Goal: Task Accomplishment & Management: Use online tool/utility

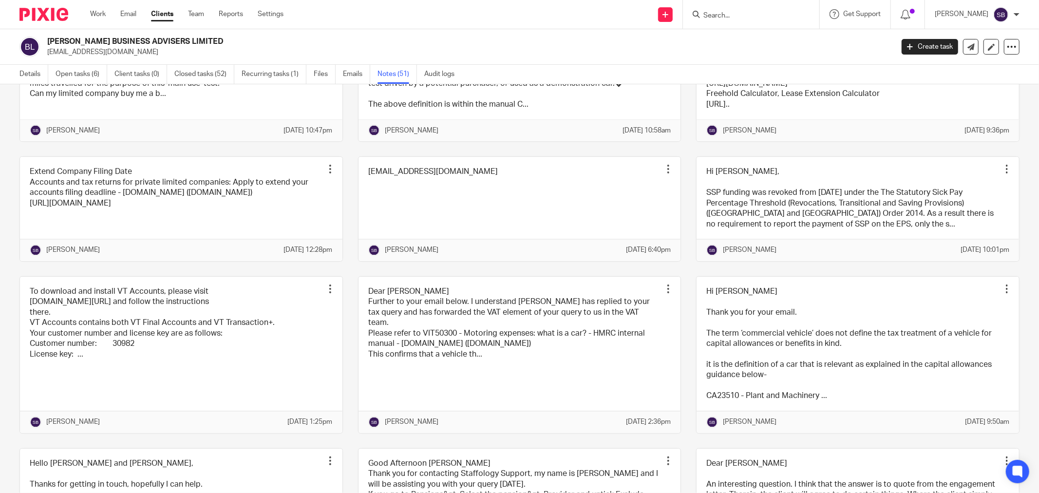
scroll to position [1461, 0]
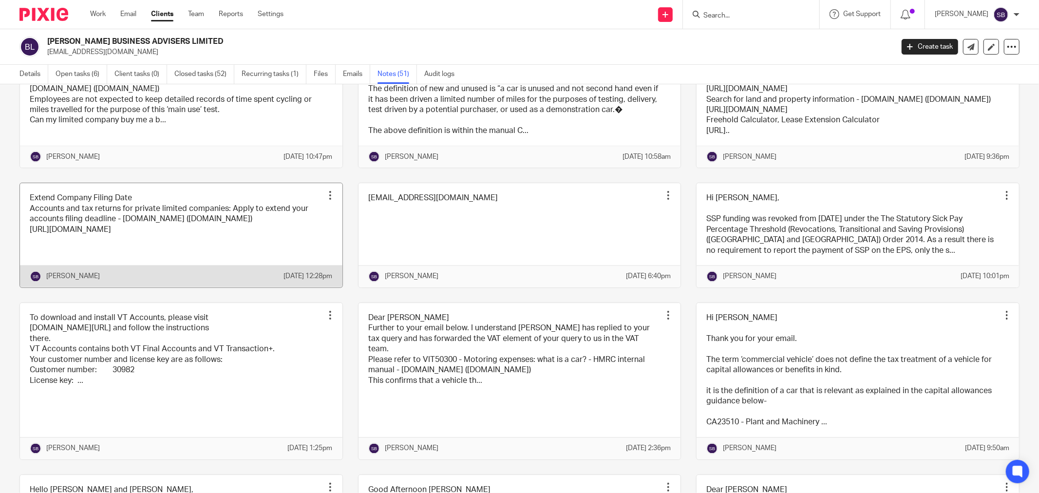
click at [228, 287] on link at bounding box center [181, 235] width 322 height 104
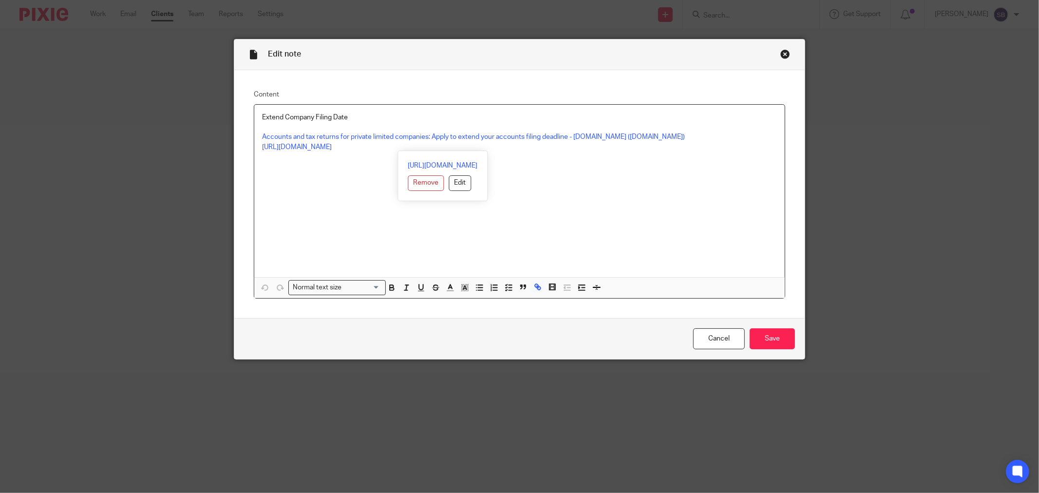
drag, startPoint x: 256, startPoint y: 148, endPoint x: 643, endPoint y: 153, distance: 386.8
click at [643, 153] on div "Extend Company Filing Date Accounts and tax returns for private limited compani…" at bounding box center [519, 191] width 531 height 172
copy link "[URL][DOMAIN_NAME]"
drag, startPoint x: 257, startPoint y: 149, endPoint x: 658, endPoint y: 142, distance: 401.5
click at [658, 142] on div "Extend Company Filing Date Accounts and tax returns for private limited compani…" at bounding box center [519, 191] width 531 height 172
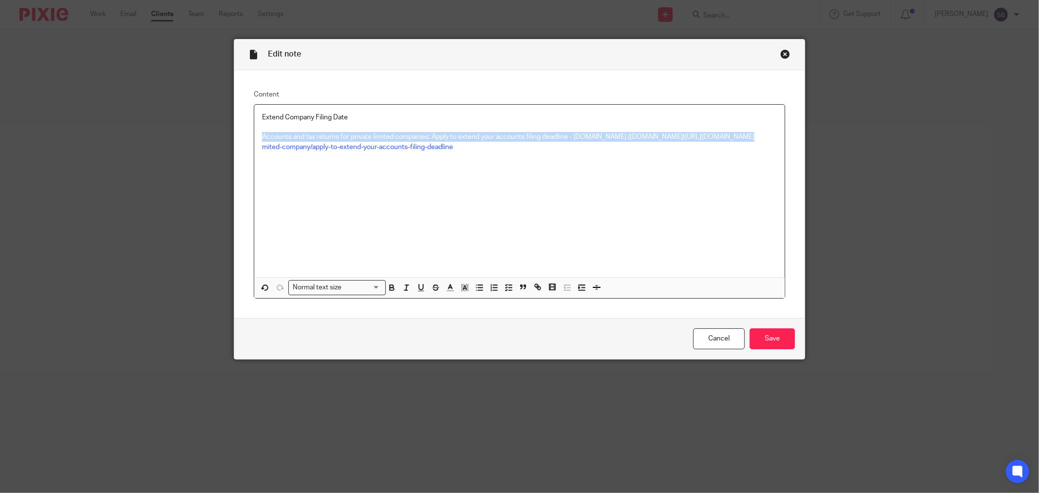
click at [780, 52] on div "Close this dialog window" at bounding box center [785, 54] width 10 height 10
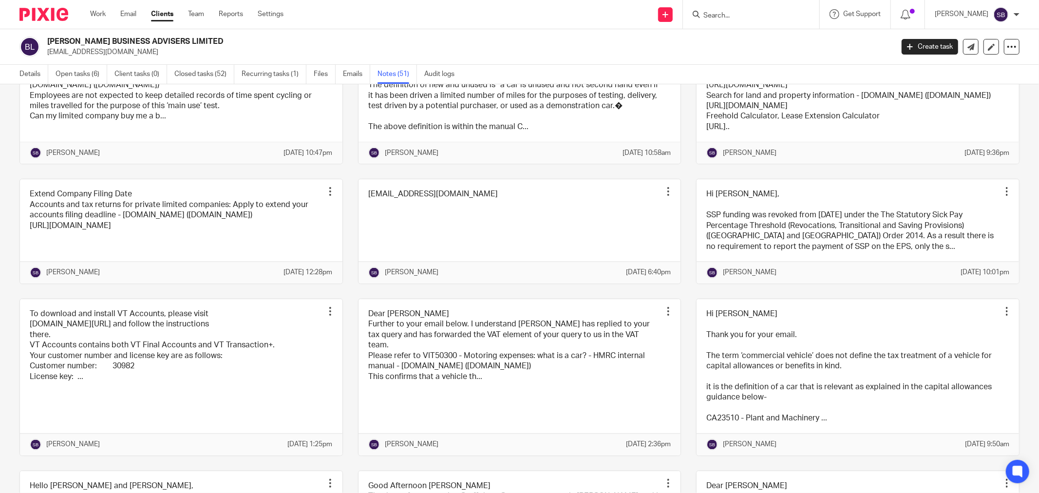
scroll to position [1461, 0]
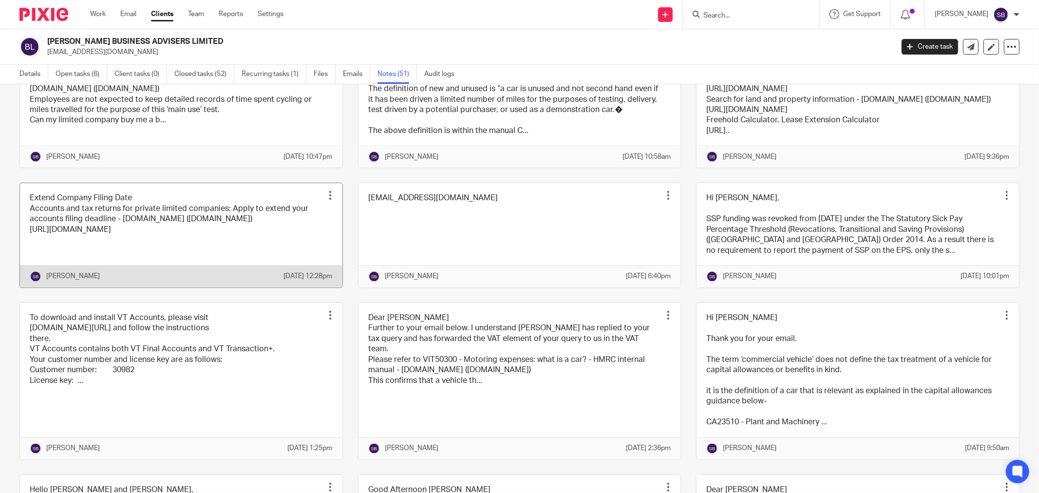
click at [165, 279] on link at bounding box center [181, 235] width 322 height 104
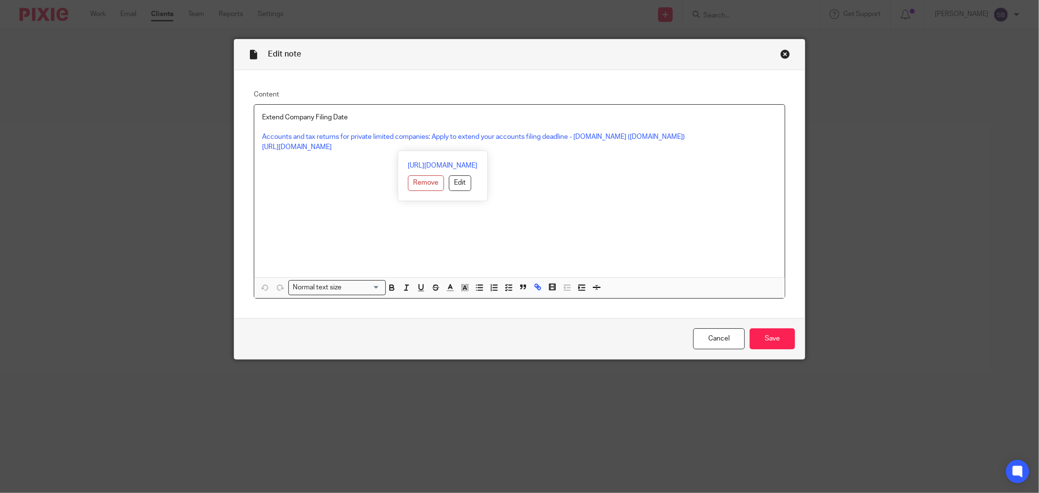
drag, startPoint x: 255, startPoint y: 147, endPoint x: 632, endPoint y: 145, distance: 377.5
click at [632, 145] on div "Extend Company Filing Date Accounts and tax returns for private limited compani…" at bounding box center [519, 191] width 531 height 172
copy link "[URL][DOMAIN_NAME]"
copy link "https://www.gov.uk/prepare-file-annual-accounts-for-limited-company/apply-to-ex…"
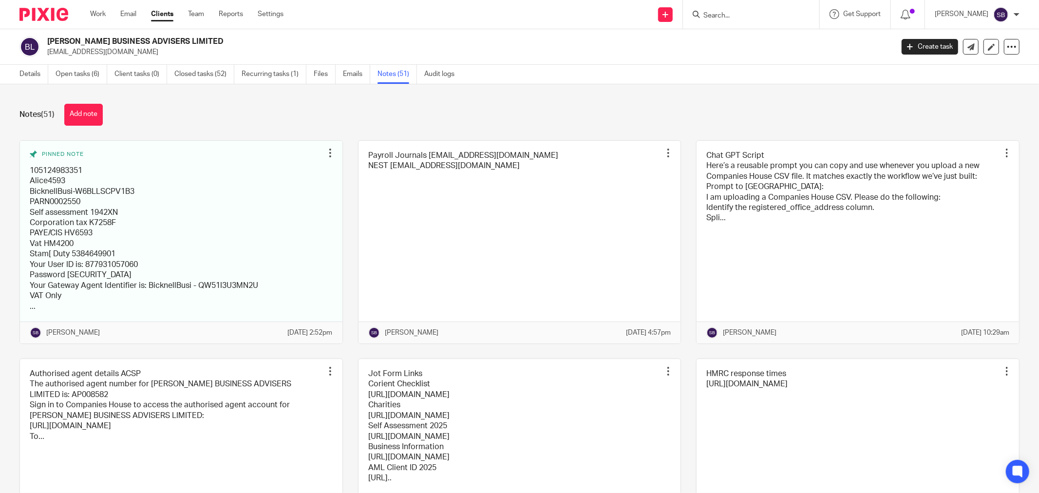
click at [766, 13] on input "Search" at bounding box center [746, 16] width 88 height 9
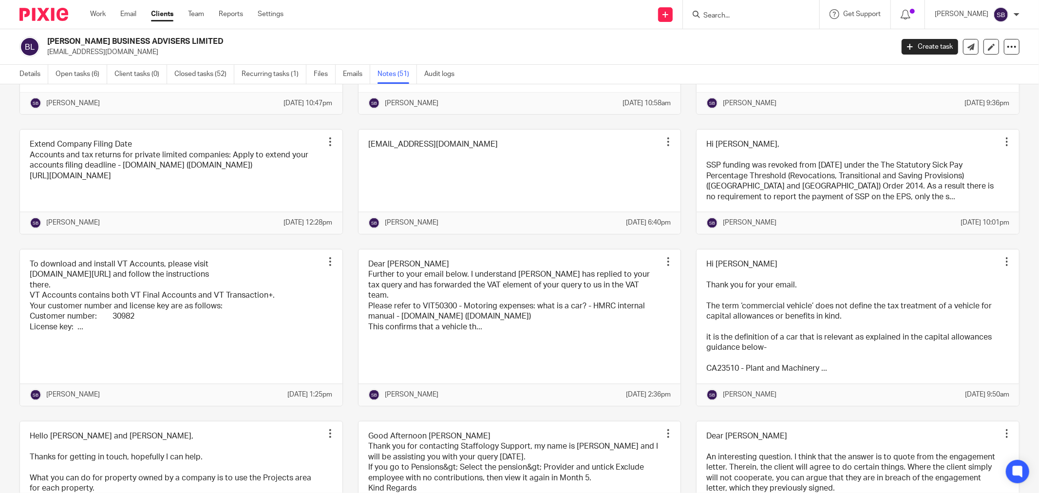
scroll to position [1516, 0]
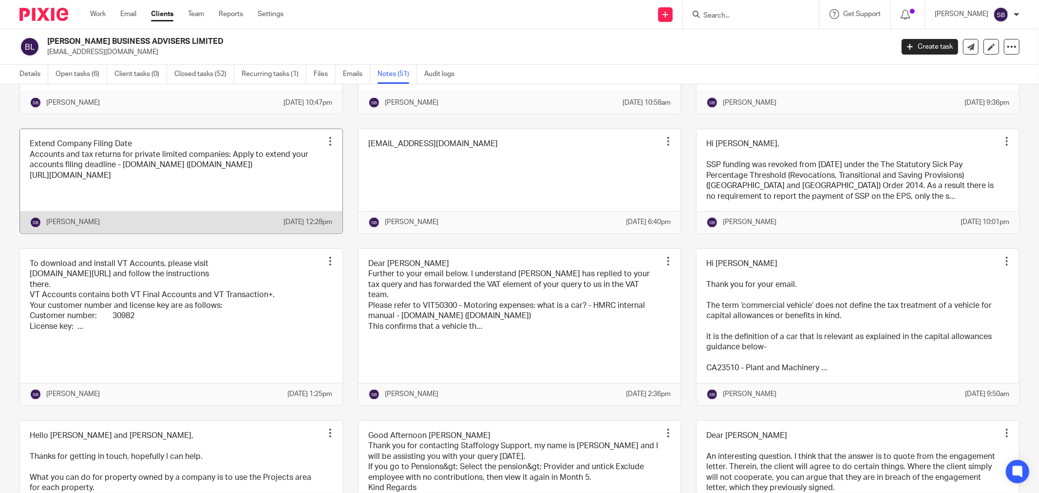
click at [237, 223] on link at bounding box center [181, 181] width 322 height 104
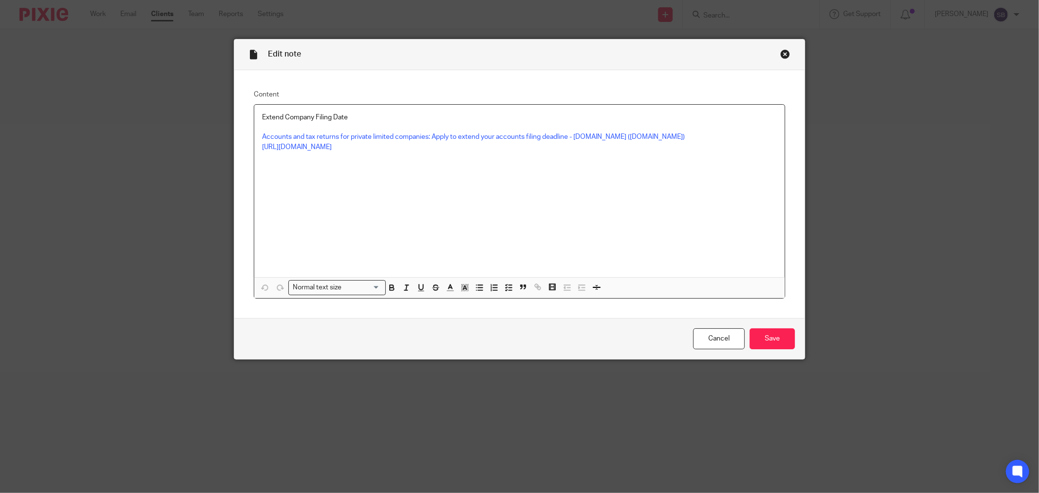
click at [781, 55] on div "Close this dialog window" at bounding box center [785, 54] width 10 height 10
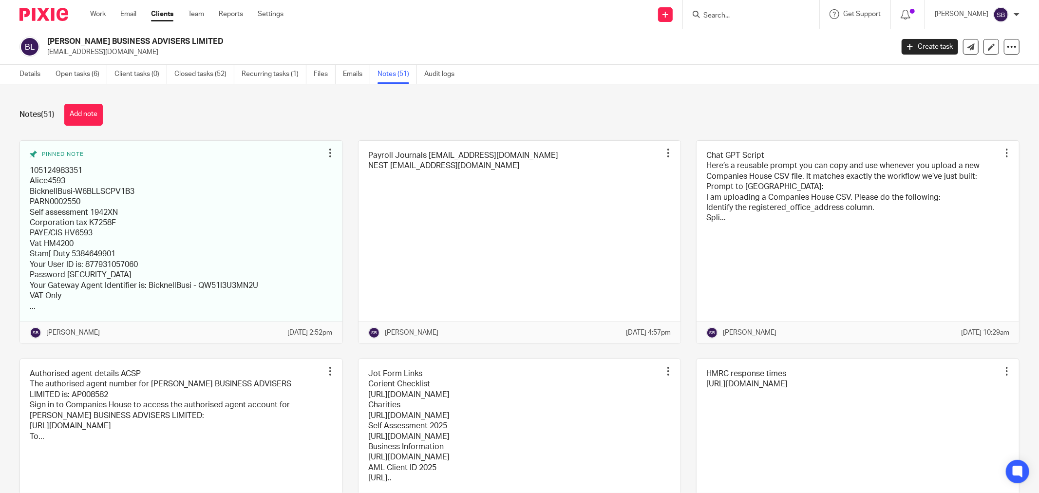
click at [748, 13] on input "Search" at bounding box center [746, 16] width 88 height 9
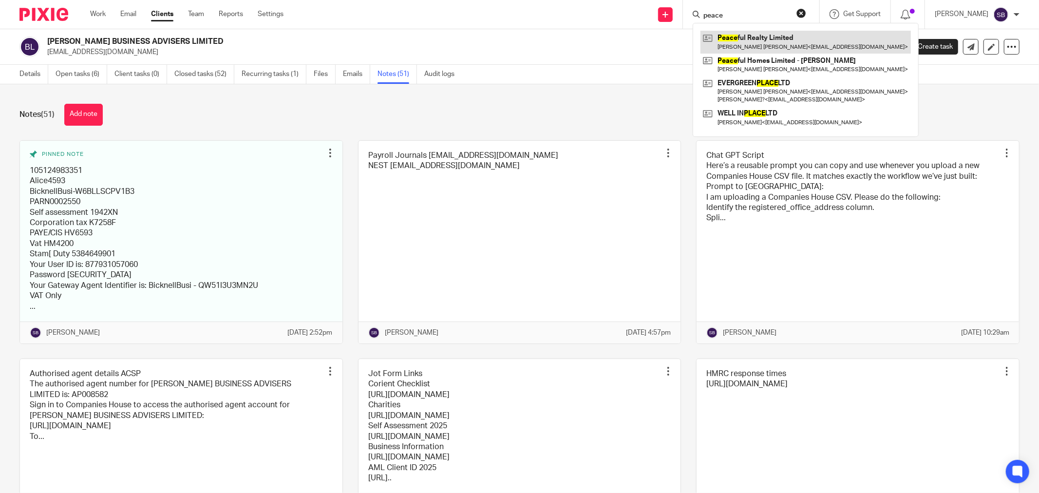
type input "peace"
click at [807, 38] on link at bounding box center [806, 42] width 210 height 22
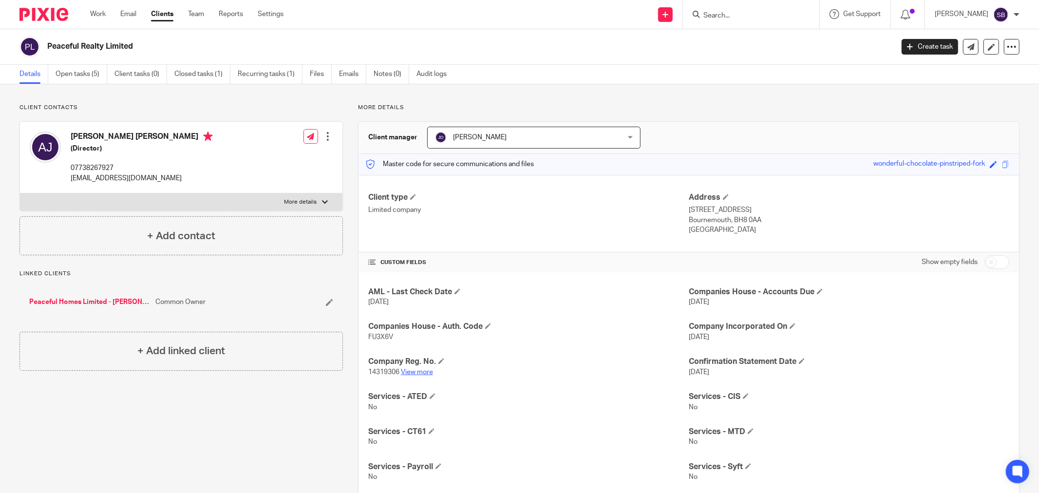
click at [422, 369] on link "View more" at bounding box center [417, 372] width 32 height 7
click at [922, 49] on link "Create task" at bounding box center [930, 47] width 57 height 16
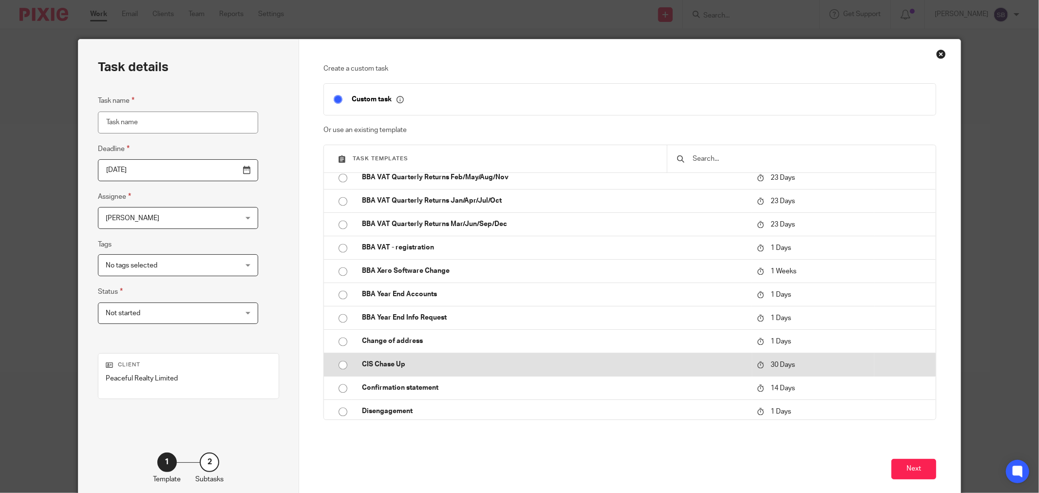
scroll to position [1840, 0]
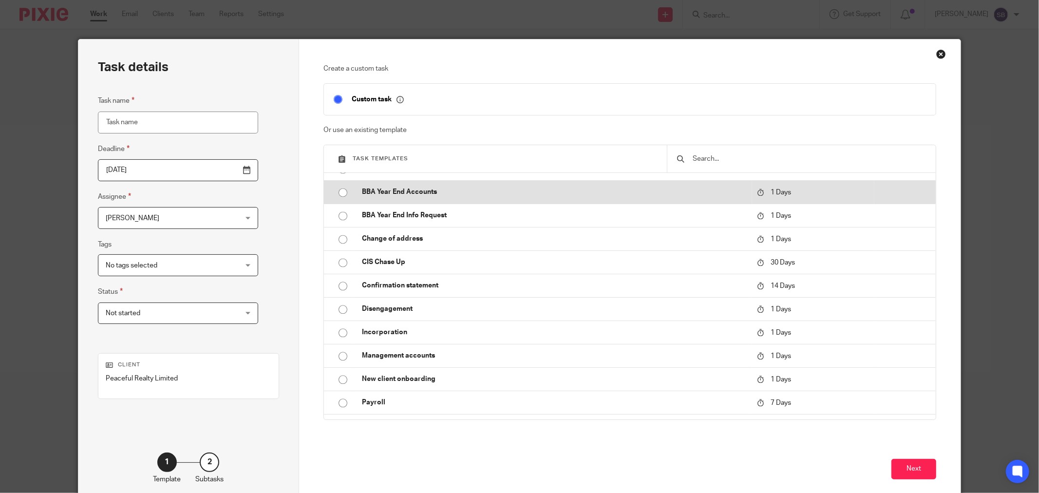
click at [411, 191] on p "BBA Year End Accounts" at bounding box center [554, 192] width 385 height 10
type input "[DATE]"
type input "BBA Year End Accounts"
checkbox input "false"
radio input "true"
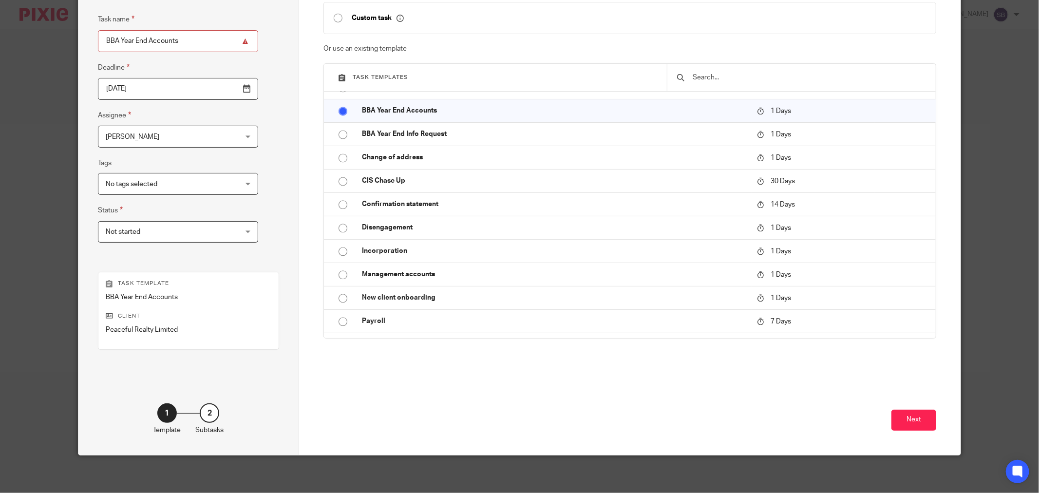
scroll to position [83, 0]
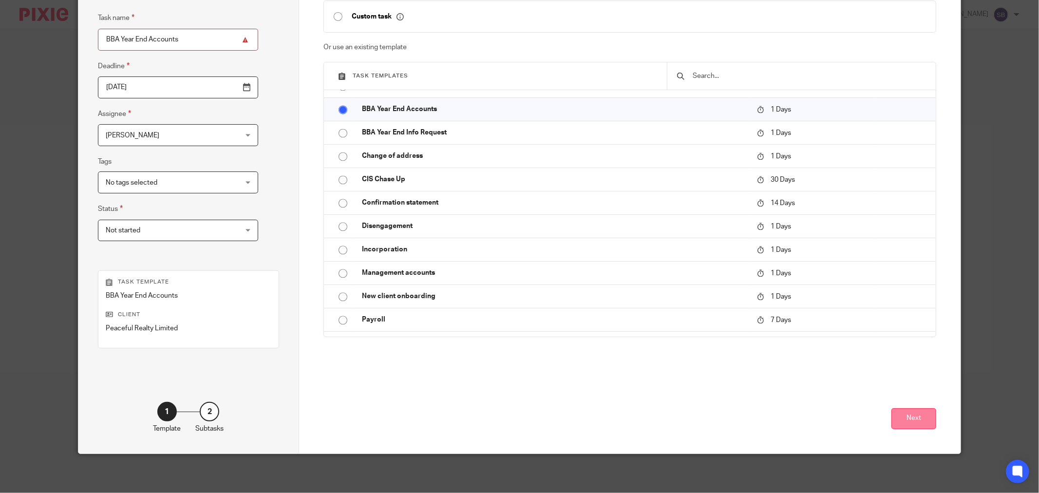
click at [919, 425] on button "Next" at bounding box center [913, 418] width 45 height 21
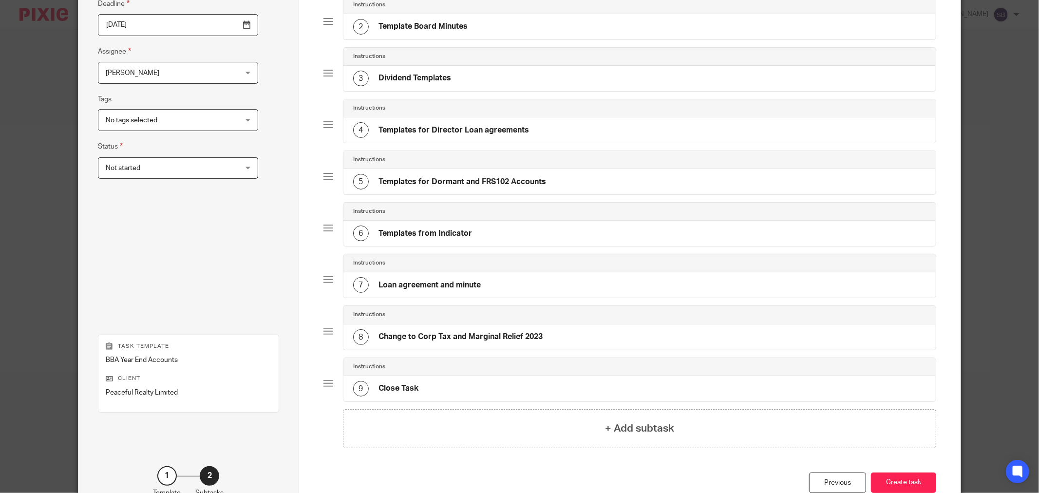
scroll to position [210, 0]
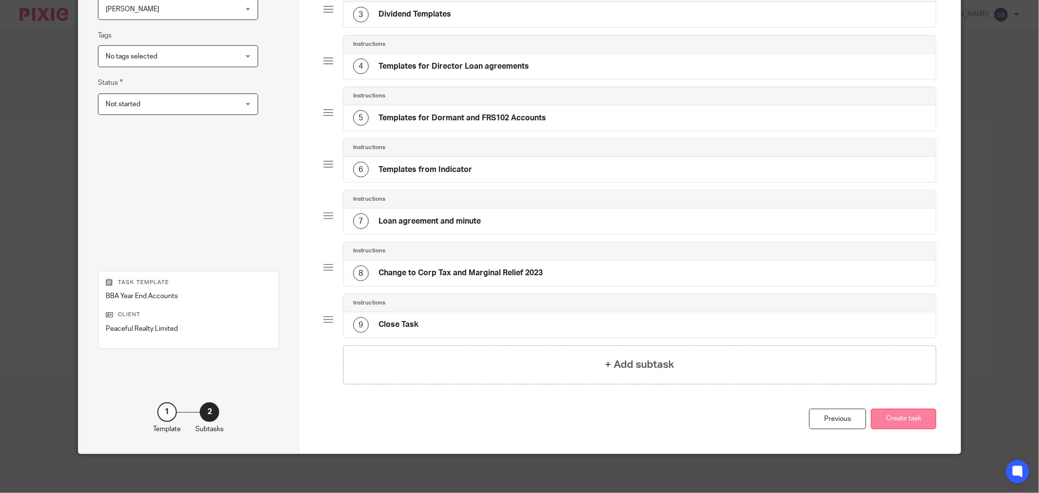
click at [879, 420] on button "Create task" at bounding box center [903, 419] width 65 height 21
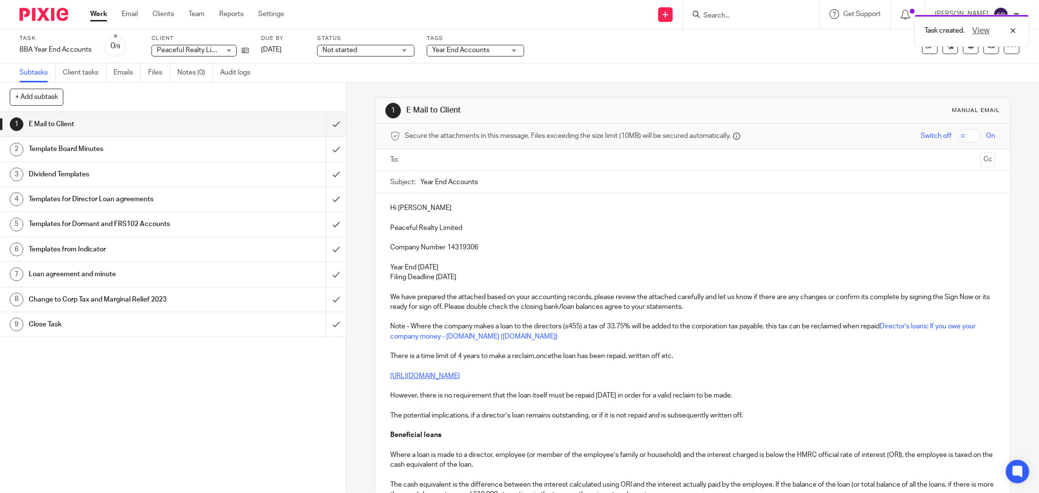
click at [439, 162] on input "text" at bounding box center [692, 159] width 568 height 11
click at [541, 160] on input "text" at bounding box center [755, 161] width 444 height 19
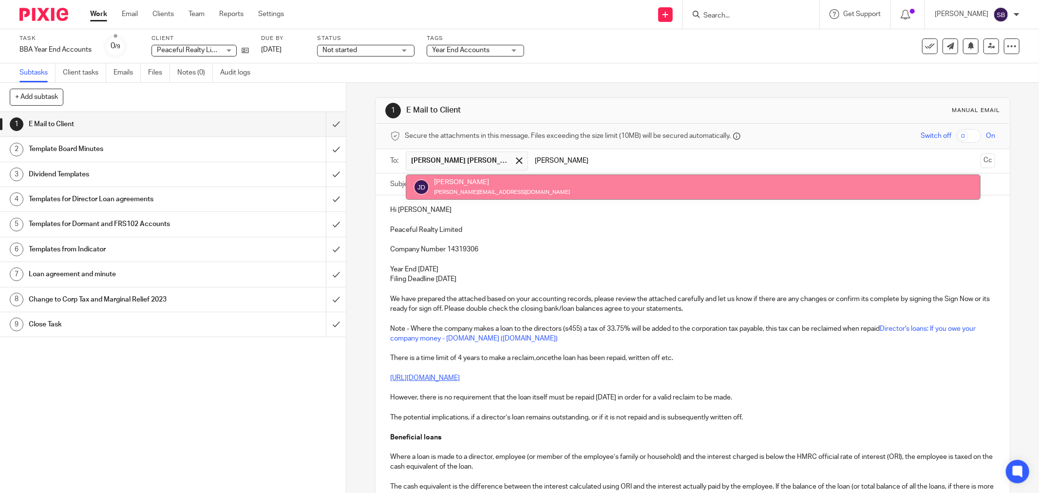
type input "jayne"
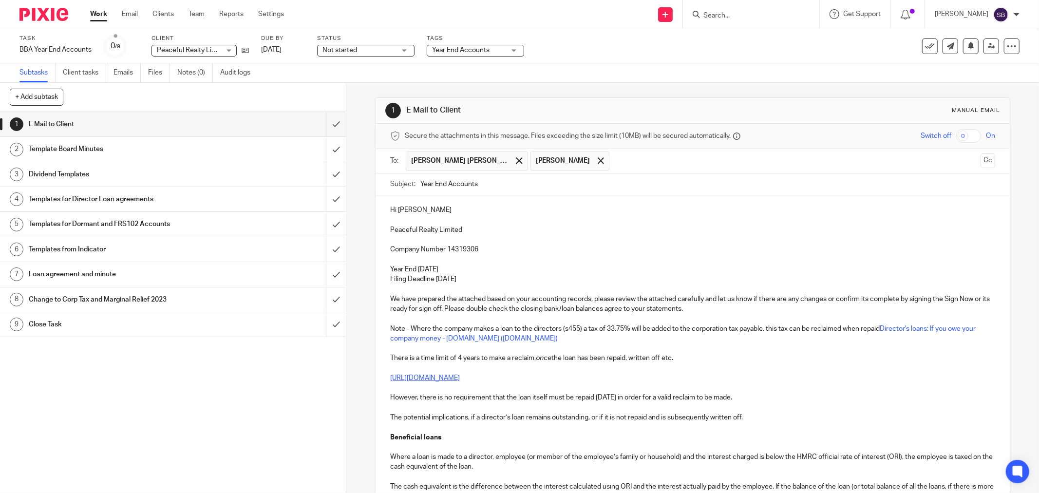
click at [614, 166] on input "text" at bounding box center [795, 161] width 362 height 19
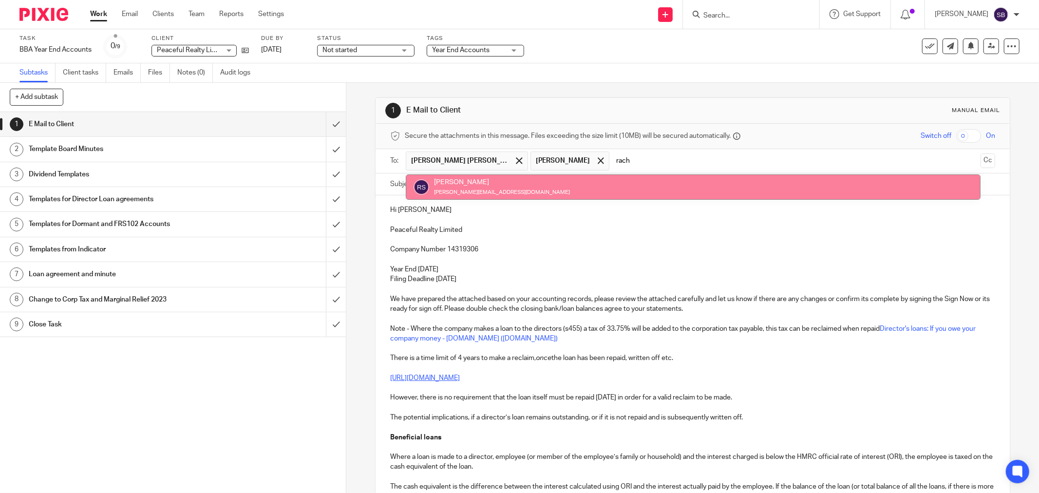
type input "rach"
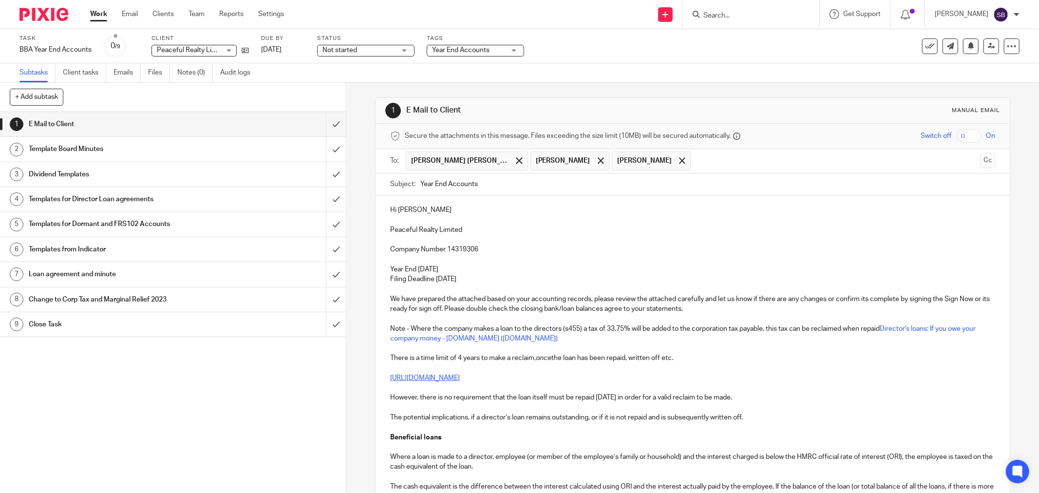
click at [522, 191] on input "Year End Accounts" at bounding box center [707, 184] width 575 height 22
drag, startPoint x: 419, startPoint y: 211, endPoint x: 435, endPoint y: 210, distance: 15.7
click at [435, 210] on p "Hi Angela Lei" at bounding box center [692, 210] width 605 height 10
drag, startPoint x: 386, startPoint y: 232, endPoint x: 503, endPoint y: 226, distance: 117.6
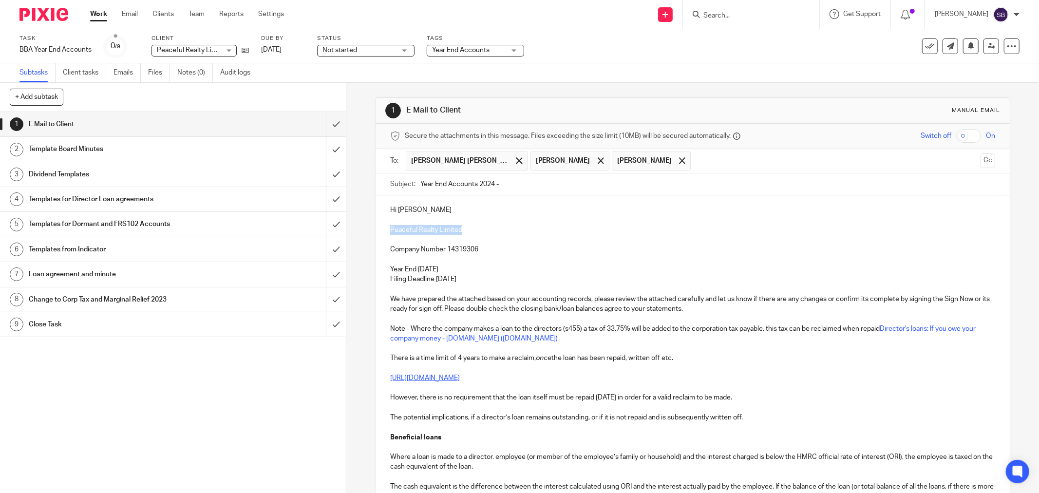
copy p "Peaceful Realty Limited"
click at [600, 184] on input "Year End Accounts 2024 -" at bounding box center [707, 184] width 575 height 22
paste input "Peaceful Realty Limited"
type input "Year End Accounts 2024 - Peaceful Realty Limited"
drag, startPoint x: 387, startPoint y: 231, endPoint x: 500, endPoint y: 232, distance: 113.0
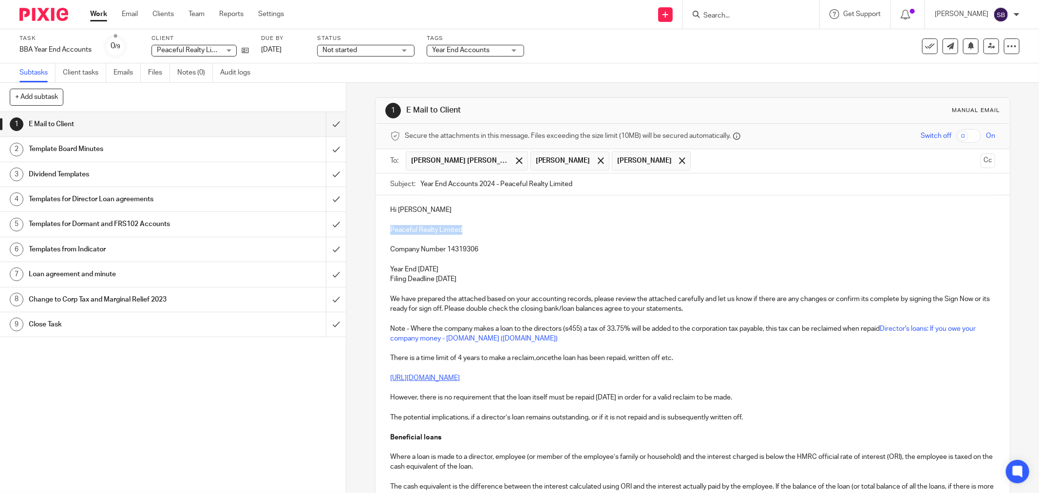
click at [500, 232] on p "Peaceful Realty Limited" at bounding box center [692, 230] width 605 height 10
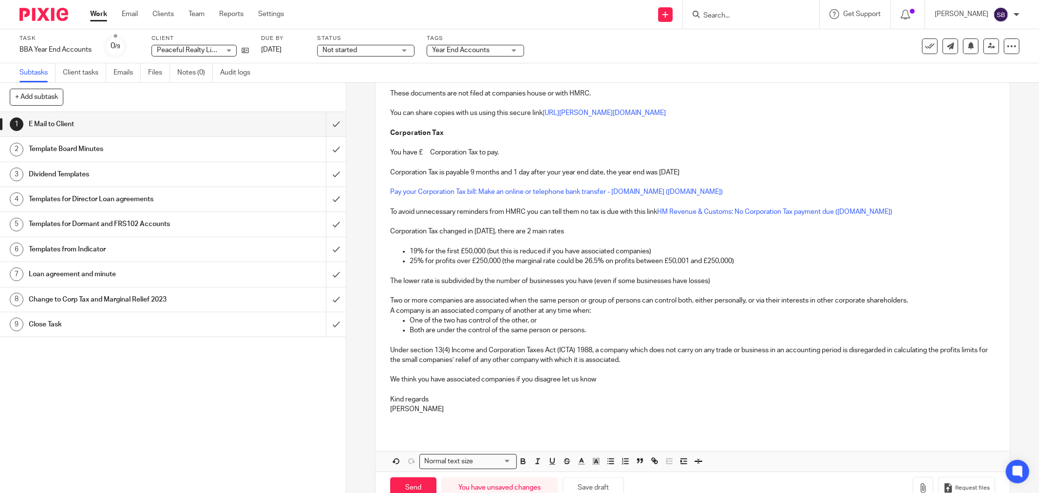
scroll to position [834, 0]
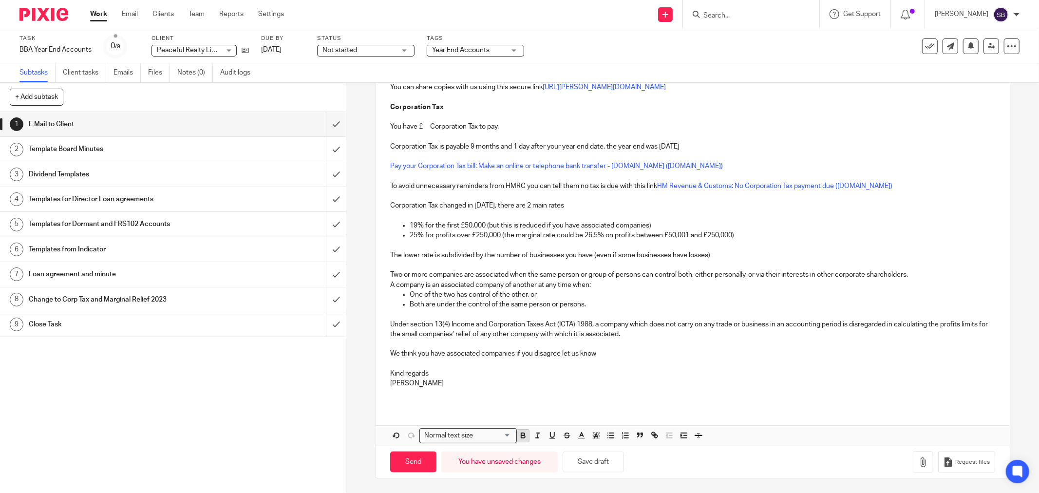
click at [519, 435] on icon "button" at bounding box center [523, 435] width 9 height 9
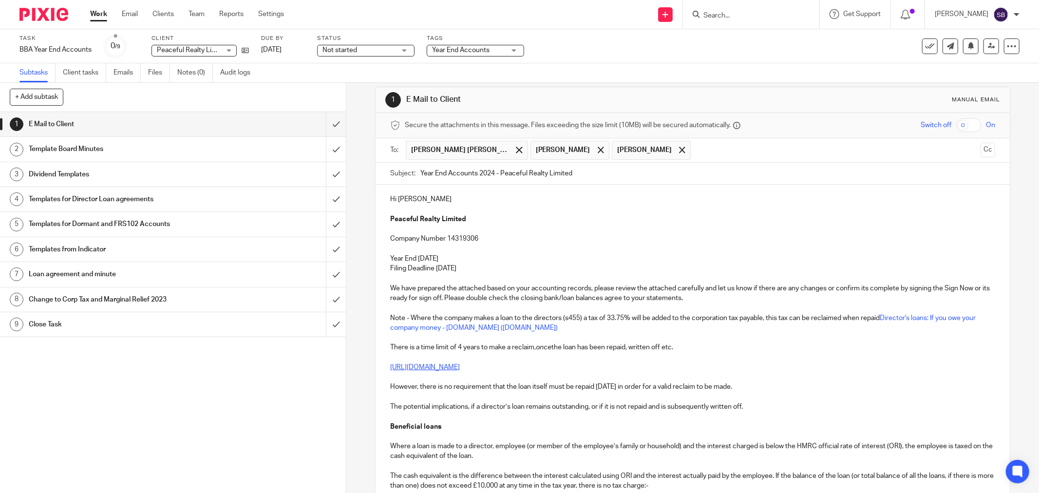
scroll to position [0, 0]
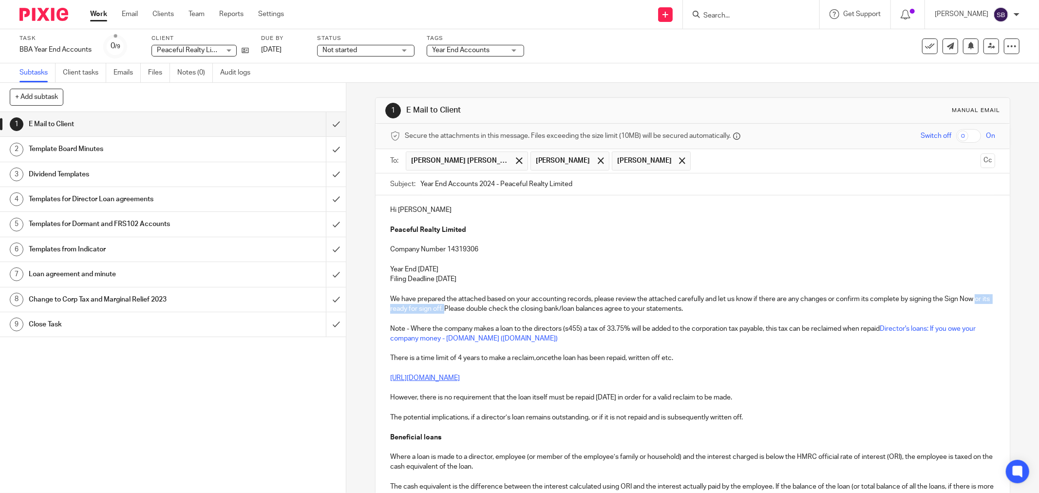
drag, startPoint x: 387, startPoint y: 311, endPoint x: 459, endPoint y: 311, distance: 71.6
click at [459, 311] on p "We have prepared the attached based on your accounting records, please review t…" at bounding box center [692, 304] width 605 height 20
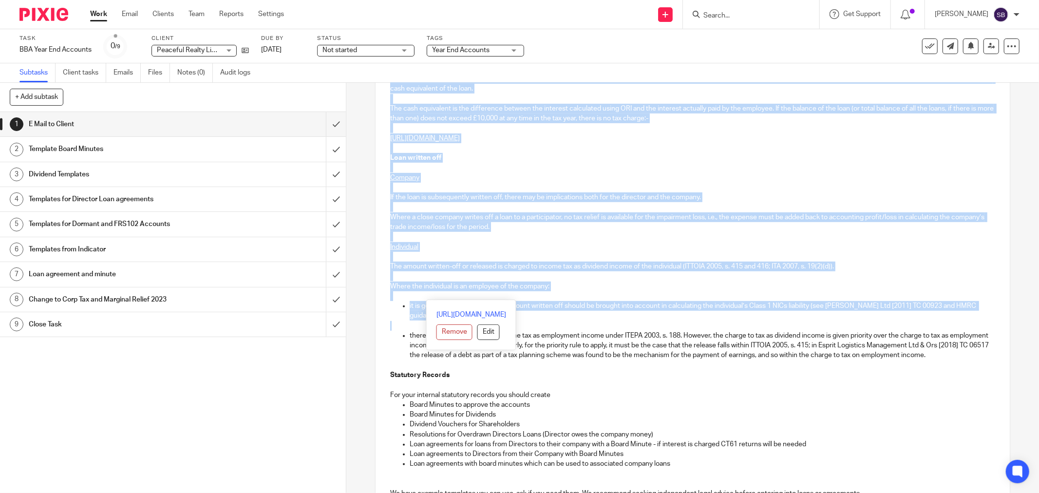
scroll to position [379, 0]
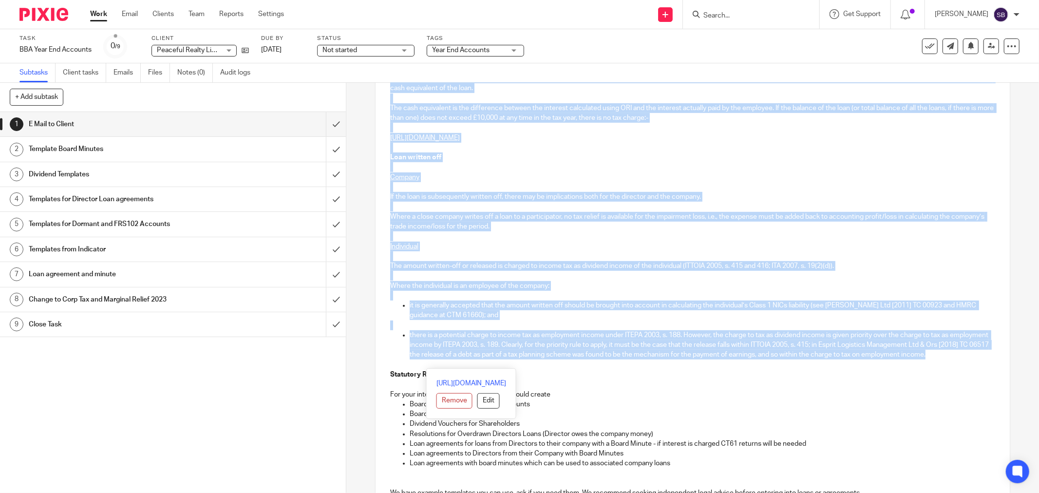
drag, startPoint x: 388, startPoint y: 309, endPoint x: 571, endPoint y: 363, distance: 190.4
click at [571, 363] on div "Hi Angela Peaceful Realty Limited Company Number 14319306 Year End 31 Dec 2024 …" at bounding box center [693, 334] width 634 height 1034
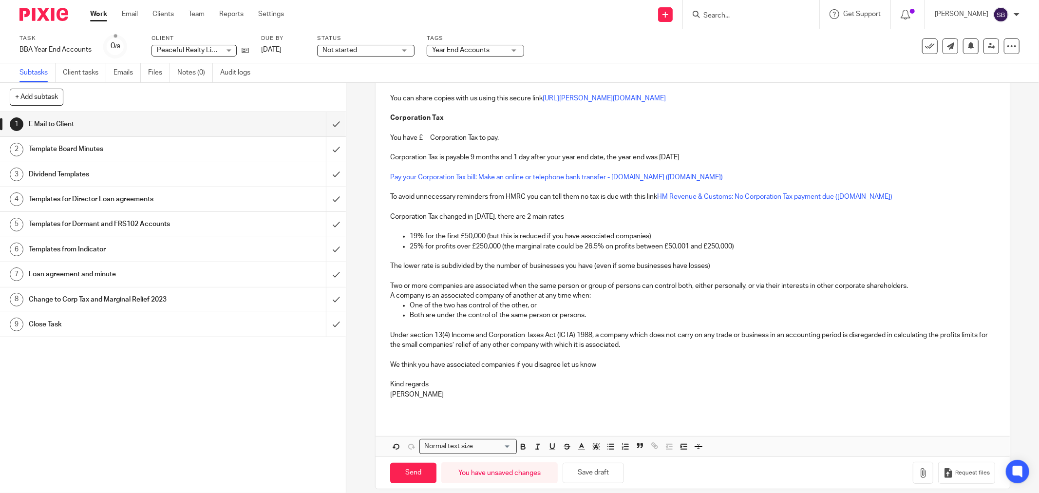
scroll to position [0, 0]
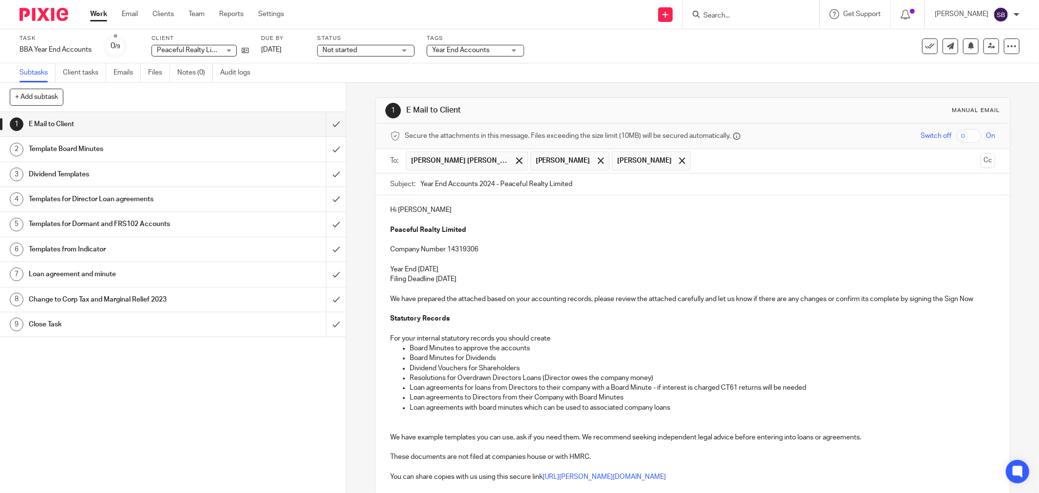
click at [410, 359] on p "Board Minutes for Dividends" at bounding box center [703, 358] width 586 height 10
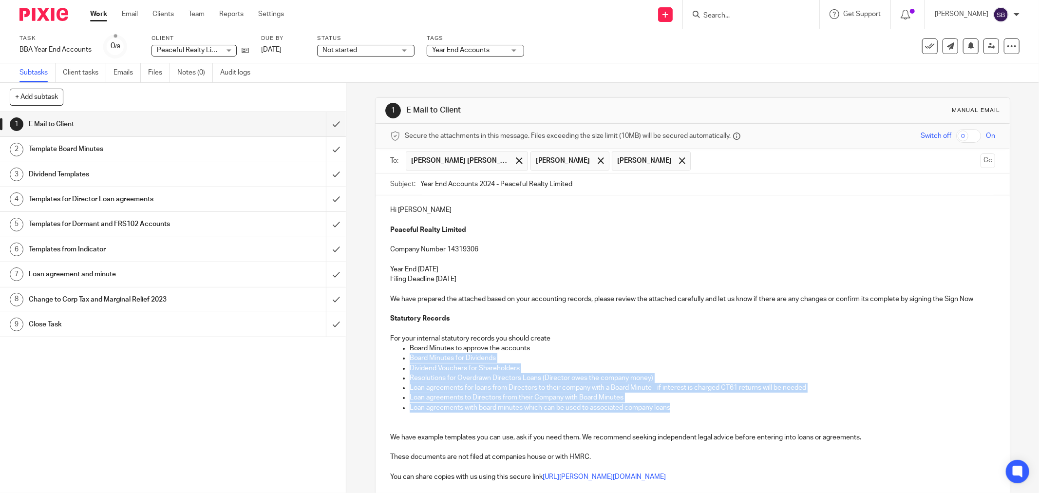
drag, startPoint x: 405, startPoint y: 359, endPoint x: 690, endPoint y: 404, distance: 288.6
click at [690, 404] on ul "Board Minutes to approve the accounts Board Minutes for Dividends Dividend Vouc…" at bounding box center [692, 377] width 605 height 69
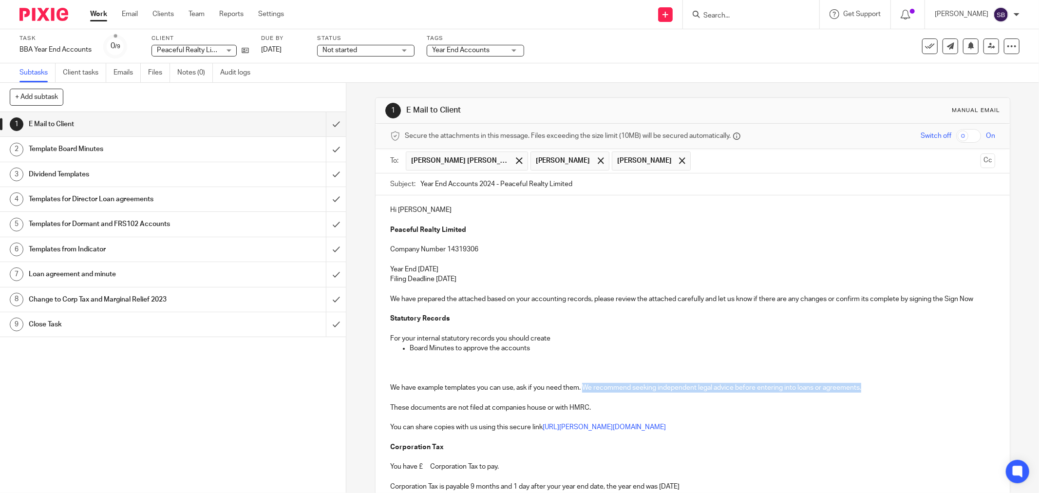
drag, startPoint x: 581, startPoint y: 389, endPoint x: 874, endPoint y: 385, distance: 292.8
click at [874, 385] on p "We have example templates you can use, ask if you need them. We recommend seeki…" at bounding box center [692, 388] width 605 height 10
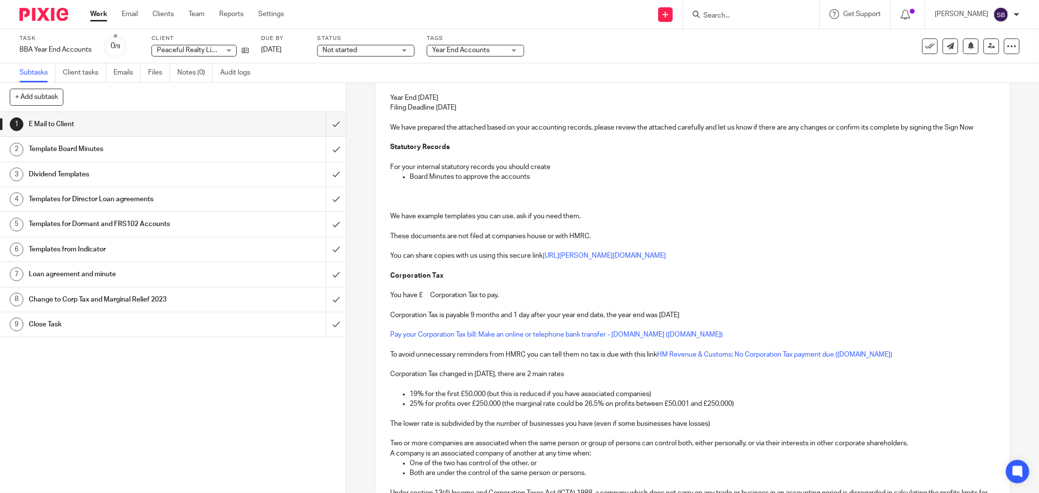
scroll to position [216, 0]
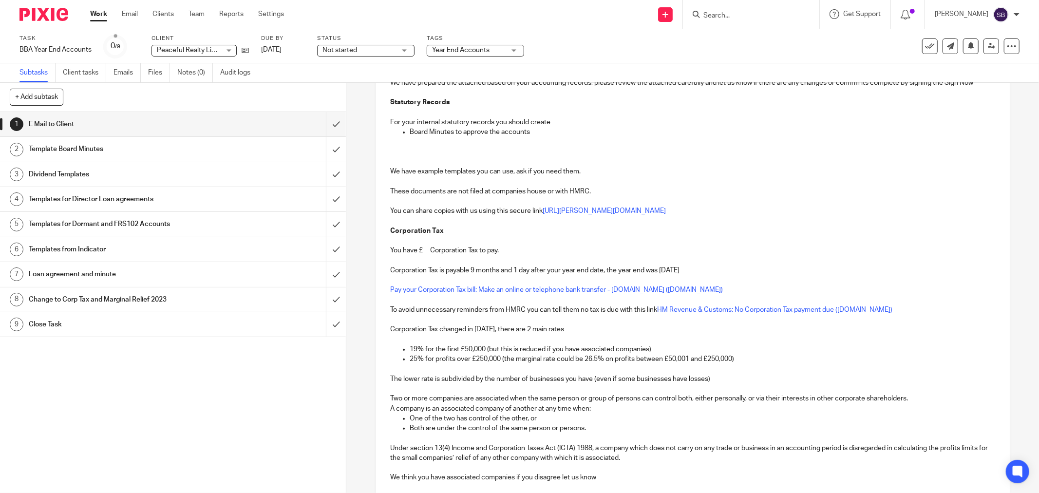
click at [425, 251] on p "You have £ Corporation Tax to pay." at bounding box center [692, 251] width 605 height 10
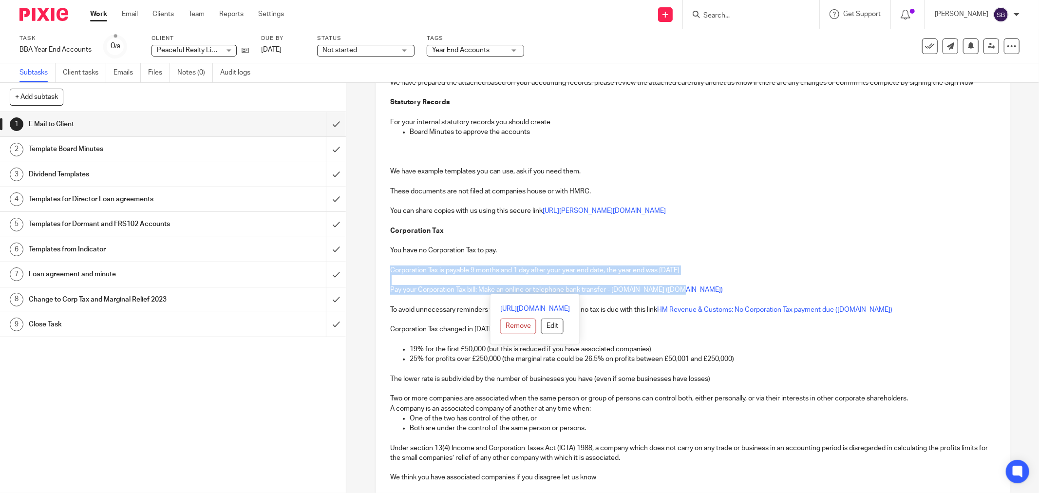
drag, startPoint x: 387, startPoint y: 268, endPoint x: 702, endPoint y: 294, distance: 316.7
click at [702, 294] on div "Hi Angela Peaceful Realty Limited Company Number 14319306 Year End 31 Dec 2024 …" at bounding box center [693, 254] width 634 height 550
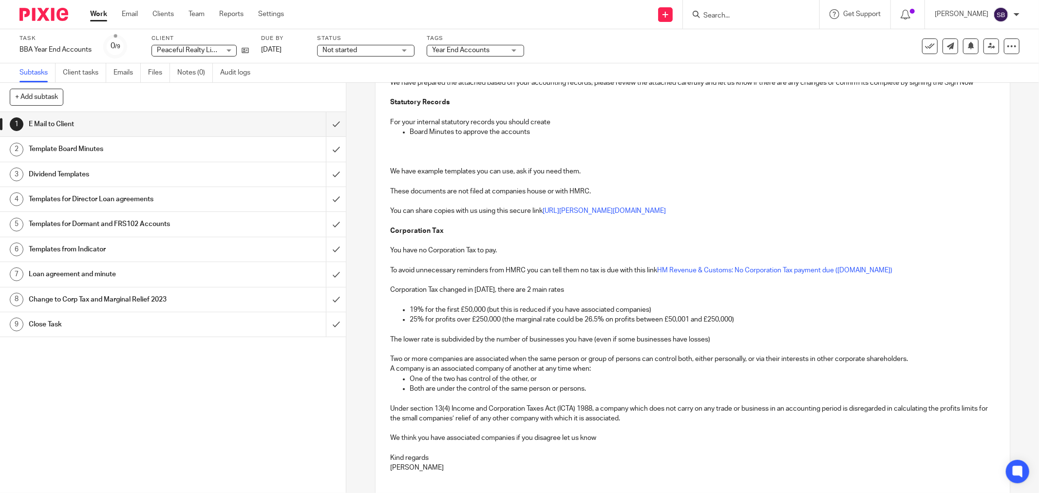
click at [444, 441] on p "We think you have associated companies if you disagree let us know" at bounding box center [692, 438] width 605 height 10
click at [518, 441] on p "We think you have one associated companies if you disagree let us know" at bounding box center [692, 438] width 605 height 10
click at [516, 442] on p "We think you have one associated companies if you disagree let us know" at bounding box center [692, 438] width 605 height 10
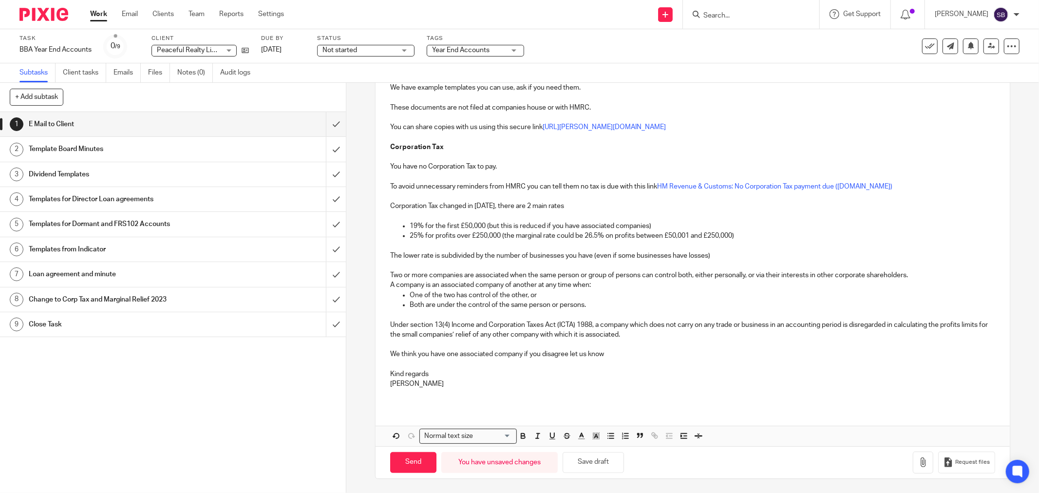
scroll to position [301, 0]
click at [918, 463] on icon "button" at bounding box center [923, 462] width 10 height 10
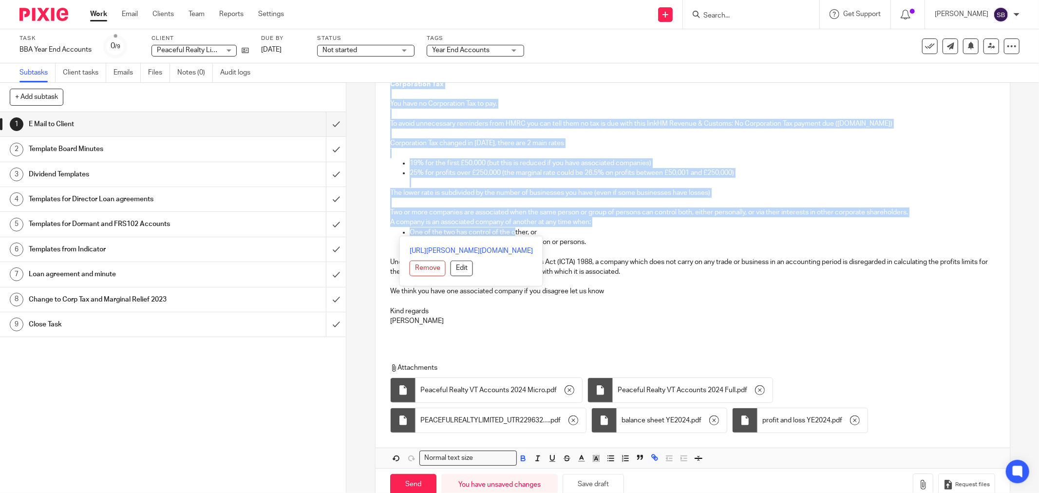
scroll to position [379, 0]
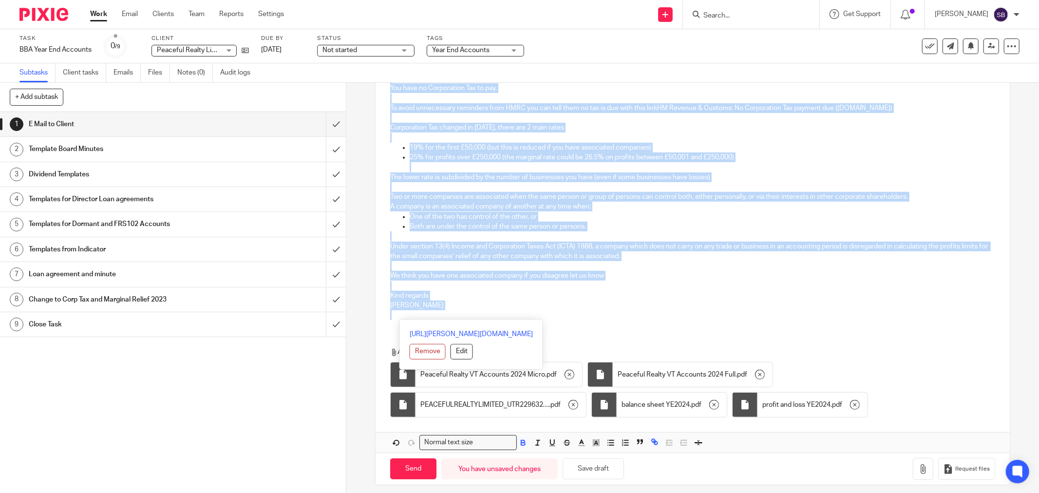
drag, startPoint x: 387, startPoint y: 211, endPoint x: 518, endPoint y: 327, distance: 174.6
click at [518, 327] on div "Hi Angela Peaceful Realty Limited Company Number 14319306 Year End 31 Dec 2024 …" at bounding box center [693, 135] width 634 height 636
copy div "Hi Angela Peaceful Realty Limited Company Number 14319306 Year End 31 Dec 2024 …"
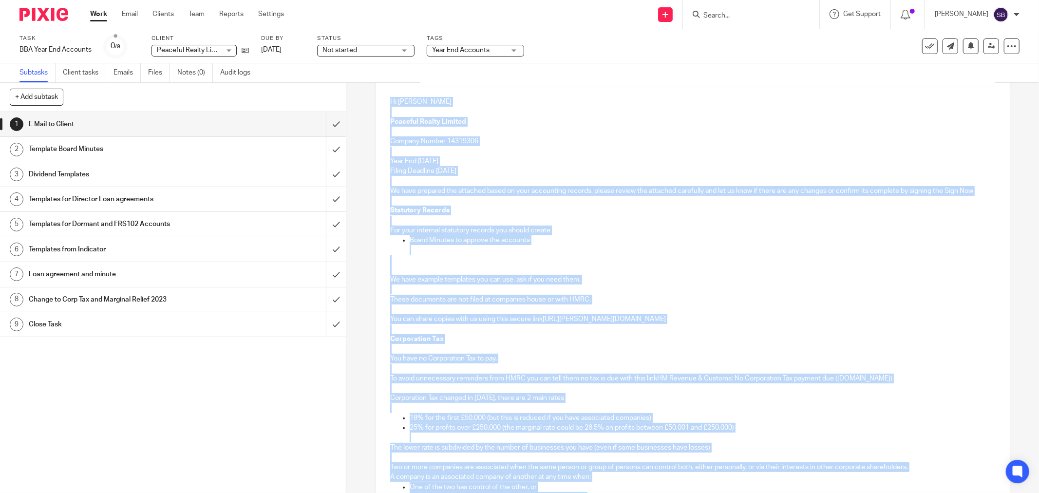
scroll to position [0, 0]
